Goal: Transaction & Acquisition: Register for event/course

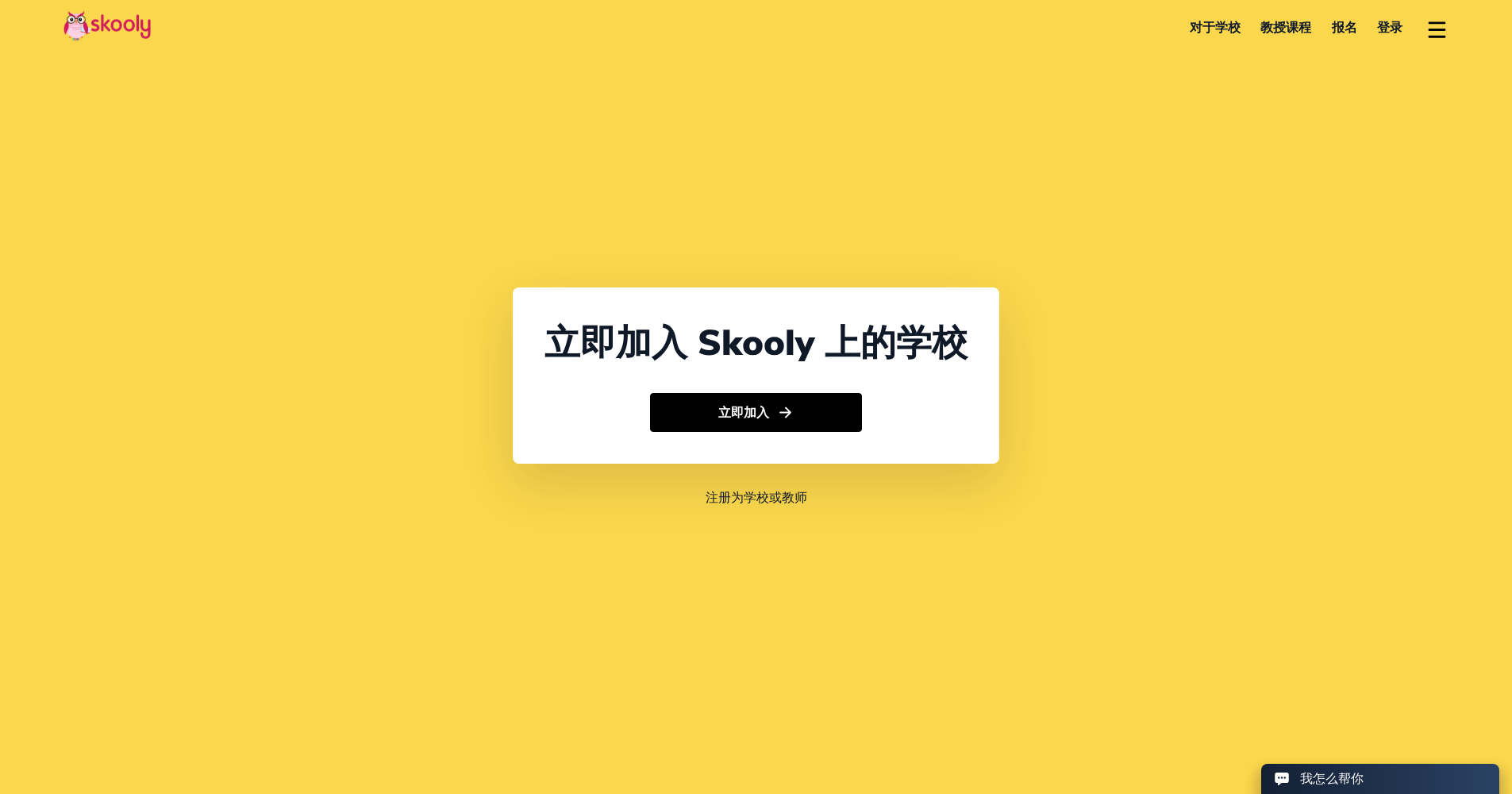
select select "852"
select select "Hong Kong"
select select "Asia/Hong_Kong"
click at [760, 422] on button "立即加入" at bounding box center [756, 412] width 212 height 40
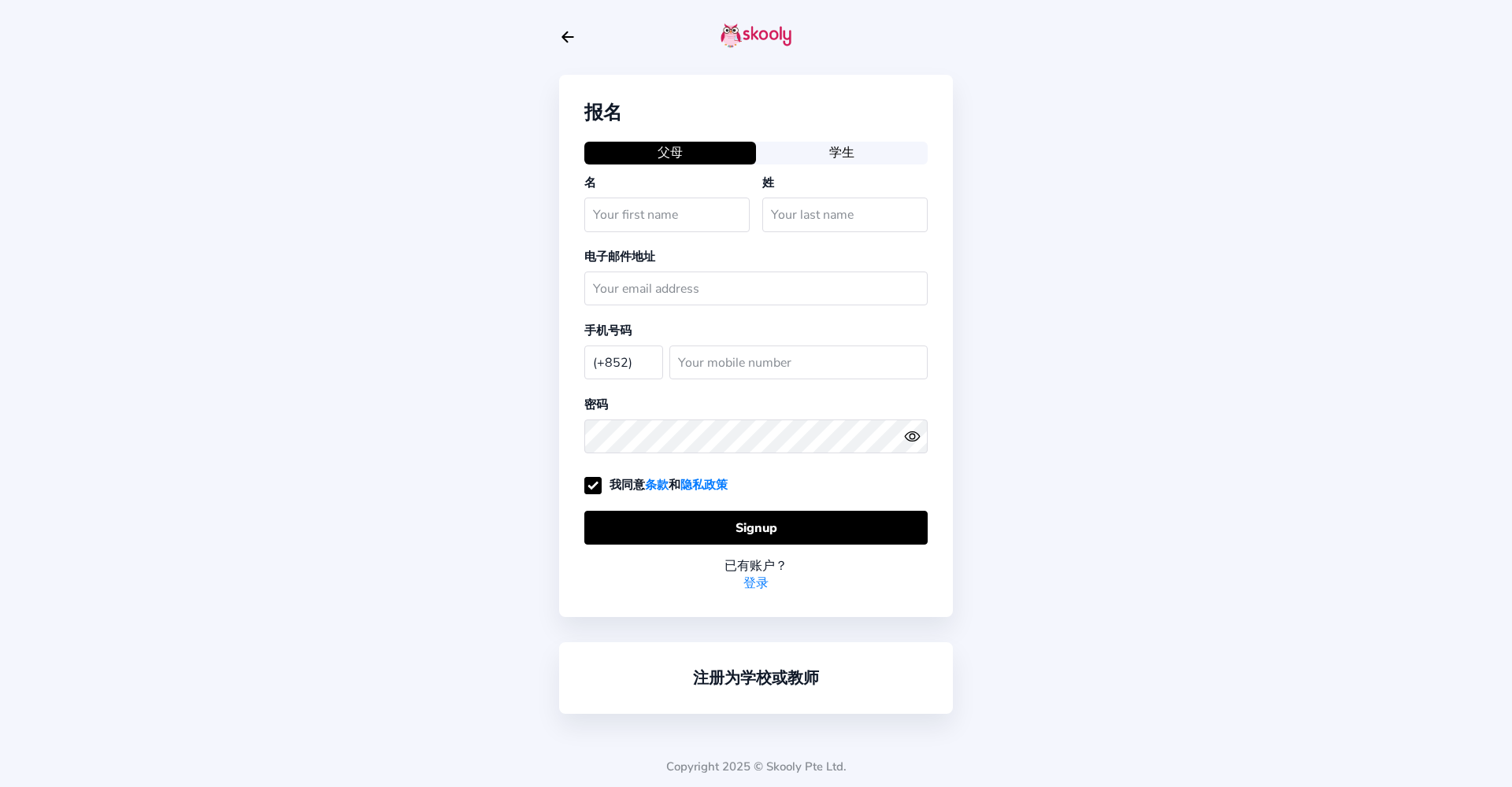
select select "HK"
click at [1143, 335] on div "报名 父母 学生 名 姓 电子邮件地址 手机号码 (+852) [GEOGRAPHIC_DATA] (+93) [GEOGRAPHIC_DATA] (+355…" at bounding box center [756, 393] width 1512 height 787
click at [573, 48] on div at bounding box center [756, 37] width 394 height 74
